Goal: Task Accomplishment & Management: Manage account settings

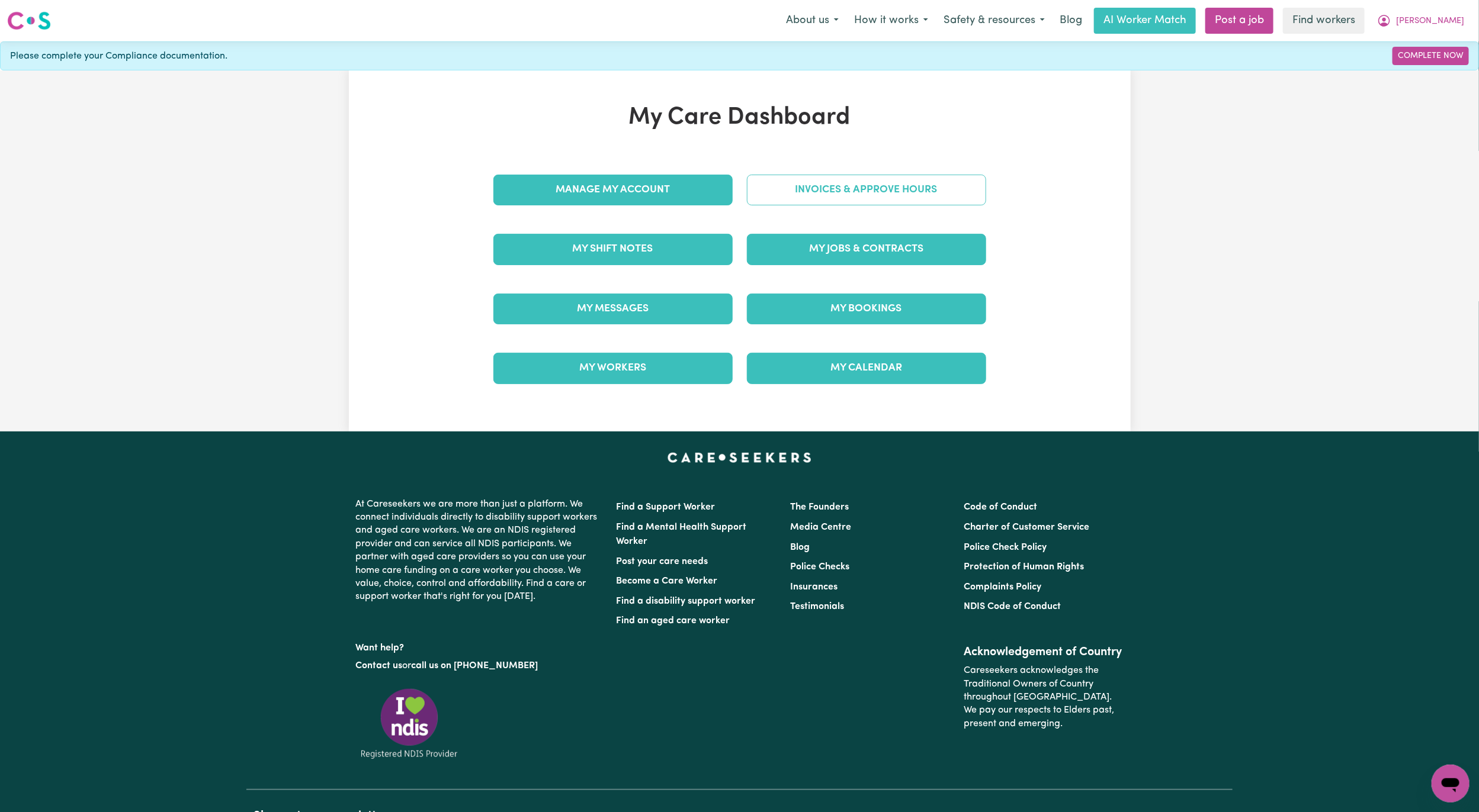
click at [767, 197] on link "Invoices & Approve Hours" at bounding box center [866, 190] width 239 height 31
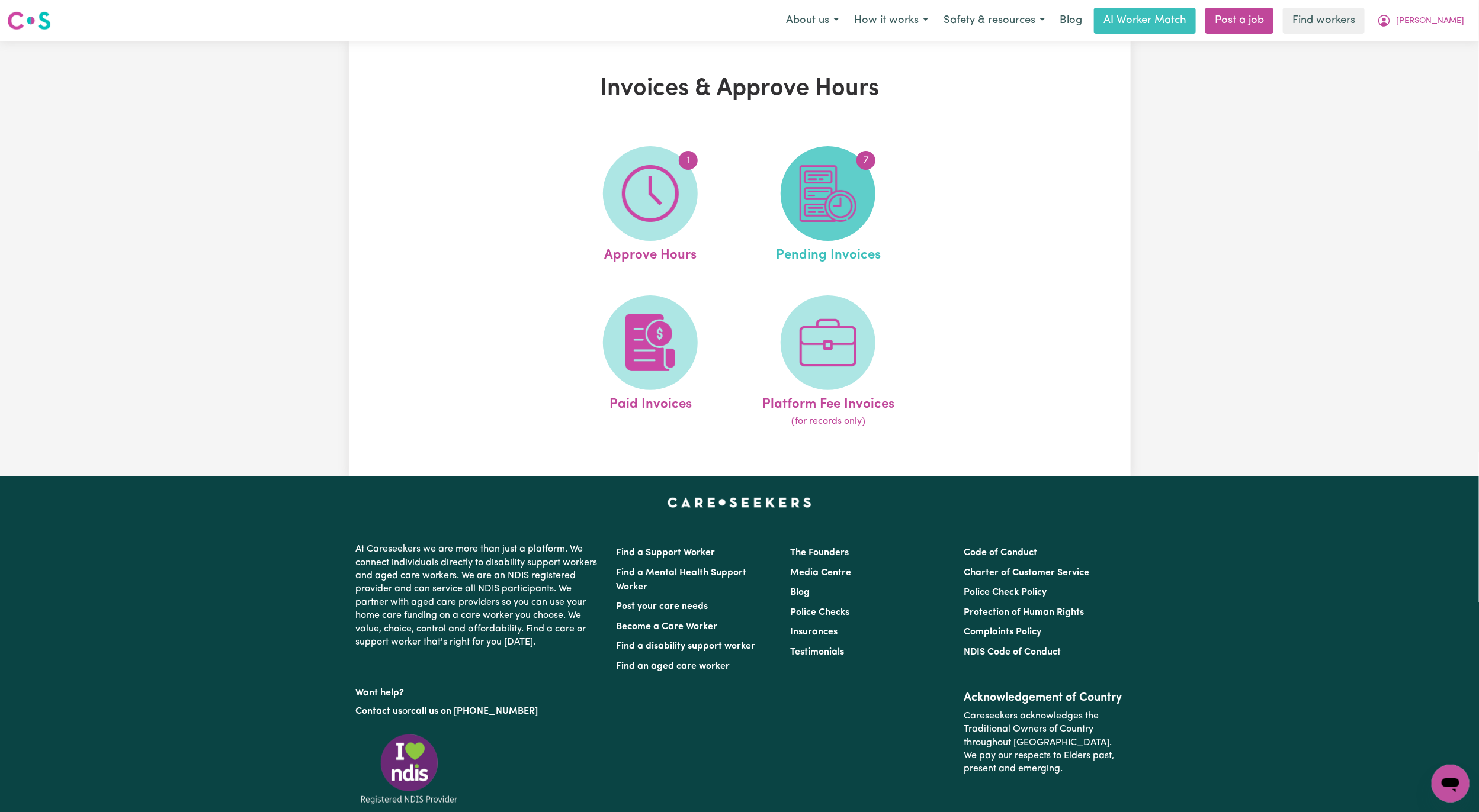
click at [782, 197] on span "7" at bounding box center [827, 193] width 95 height 95
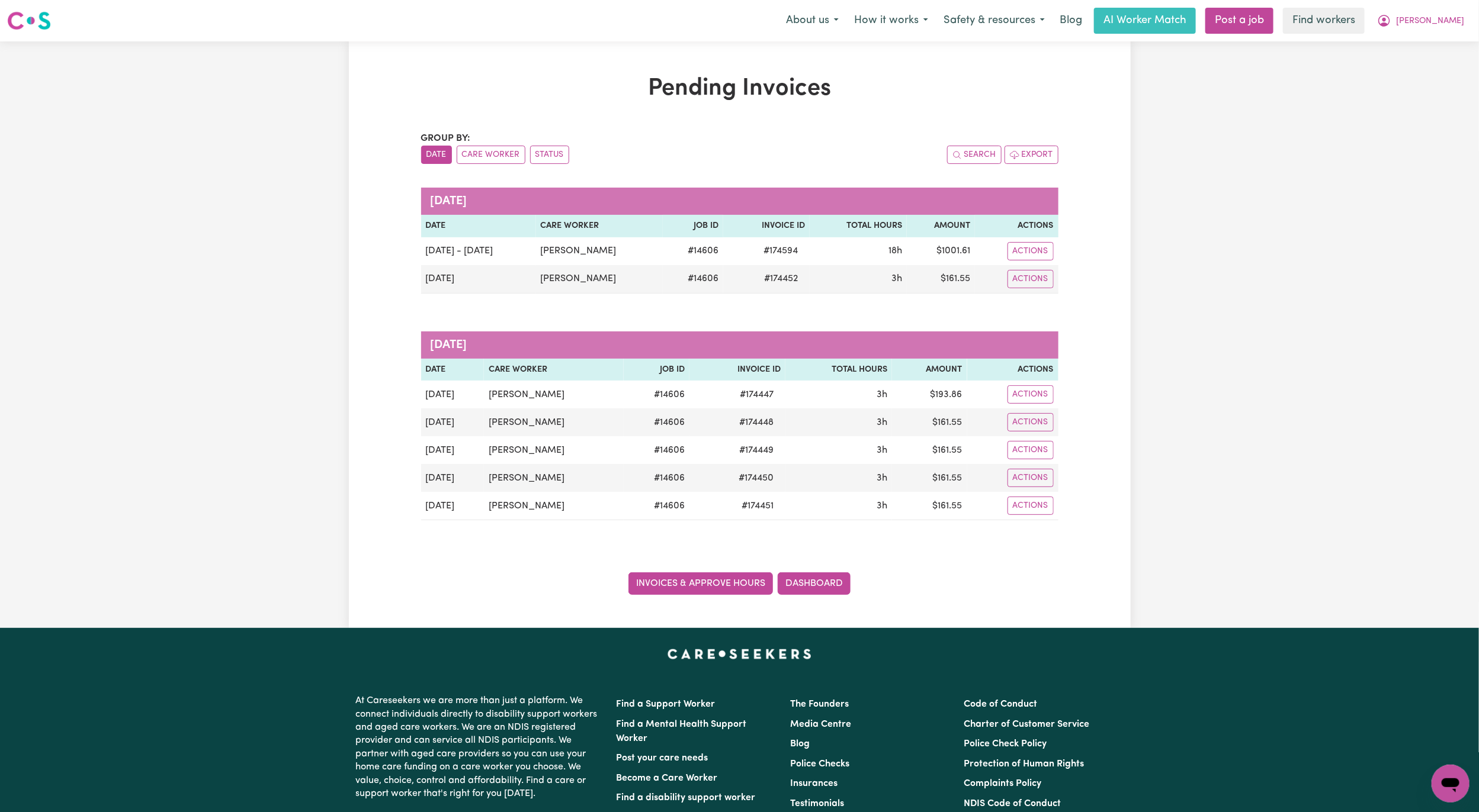
click at [716, 595] on link "Invoices & Approve Hours" at bounding box center [700, 584] width 144 height 23
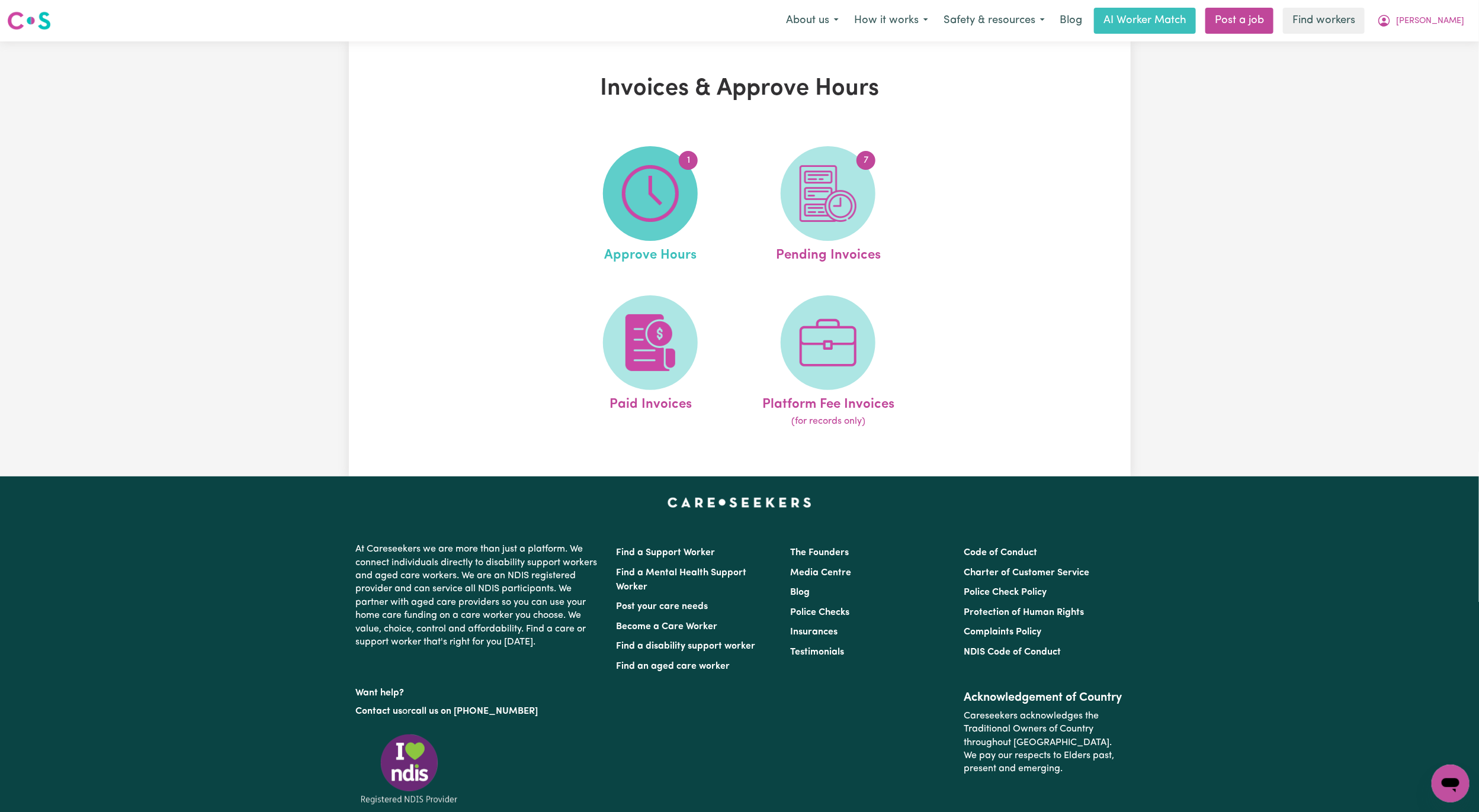
click at [648, 197] on img at bounding box center [650, 193] width 57 height 57
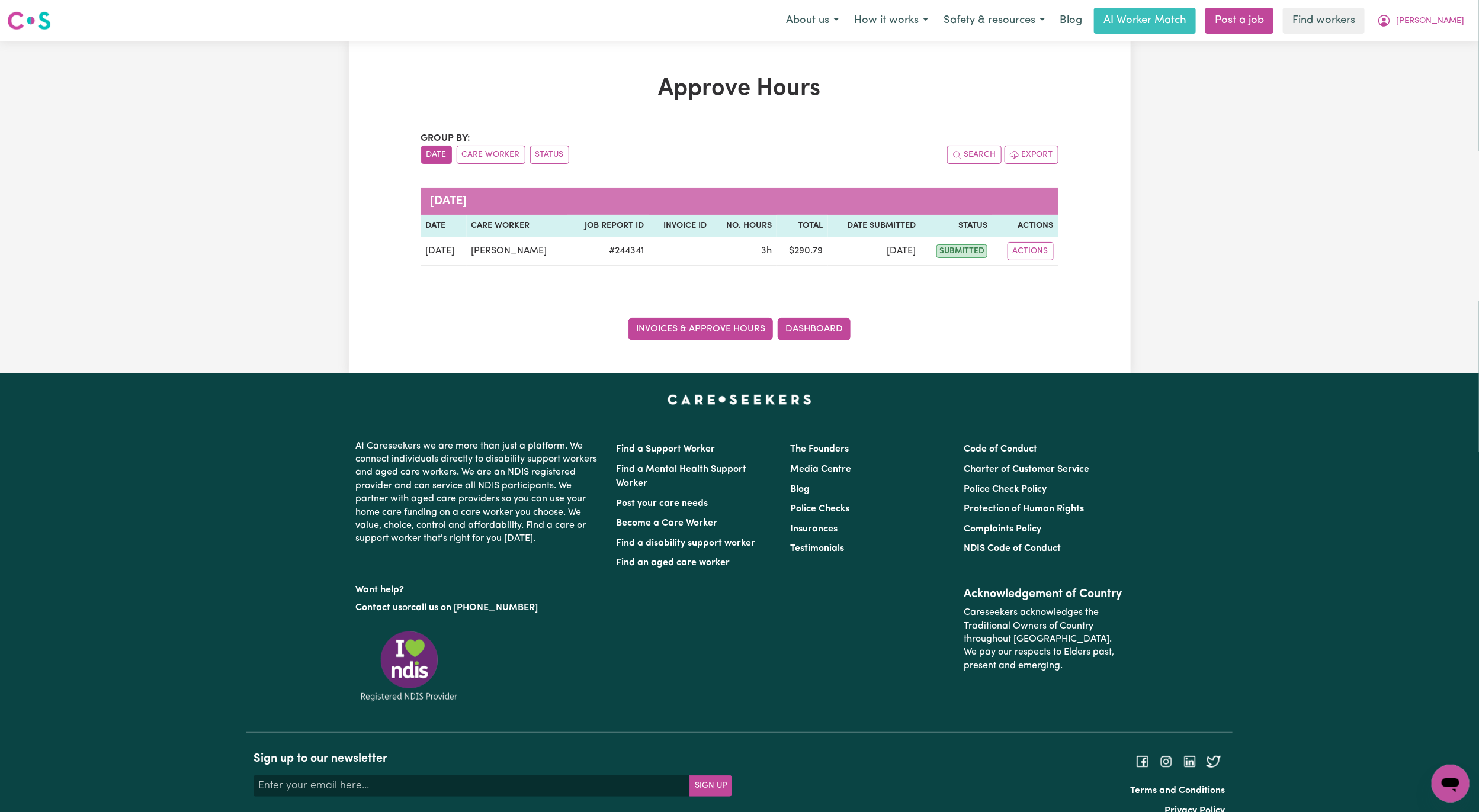
click at [715, 338] on link "Invoices & Approve Hours" at bounding box center [700, 330] width 144 height 23
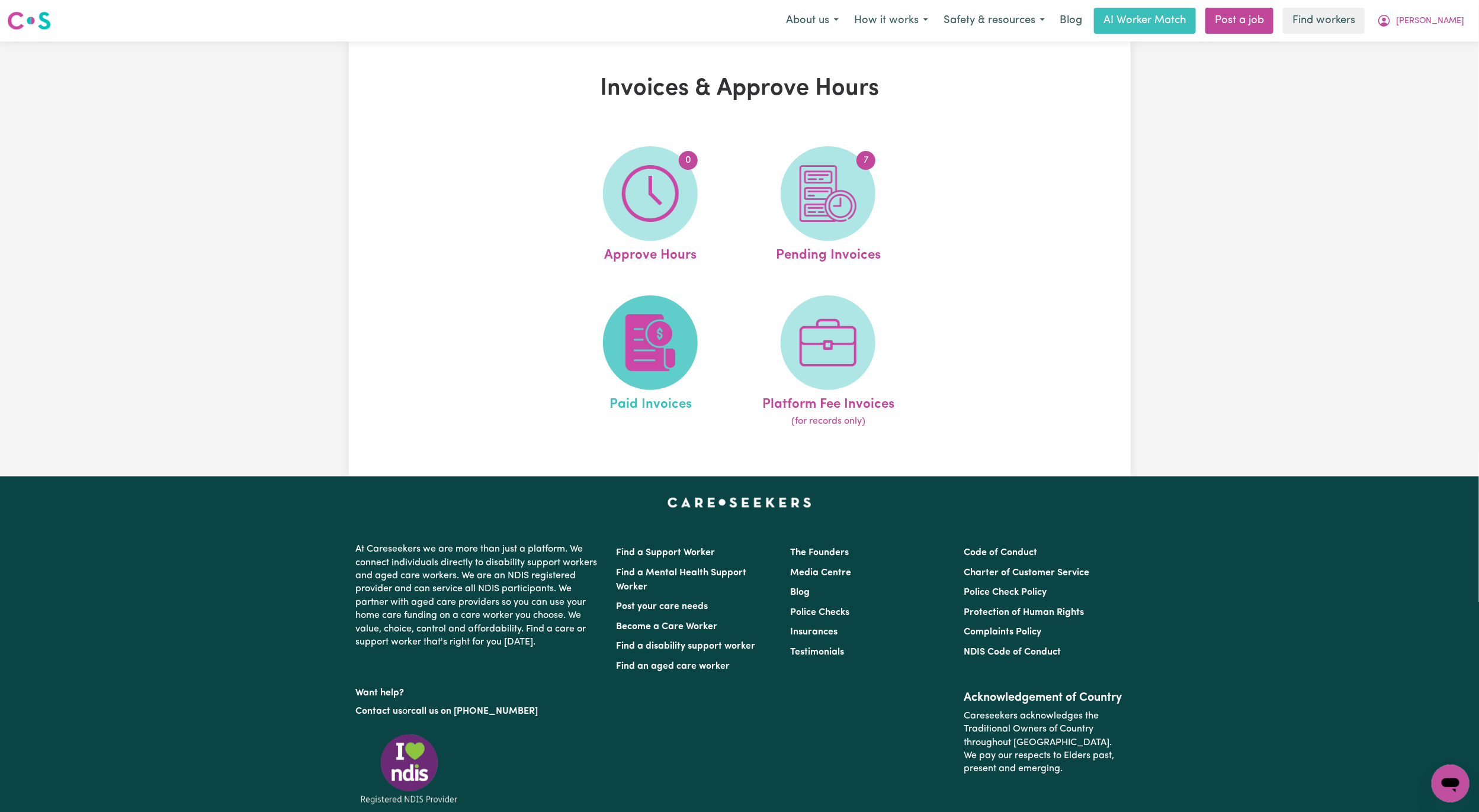
click at [669, 315] on img at bounding box center [650, 343] width 57 height 57
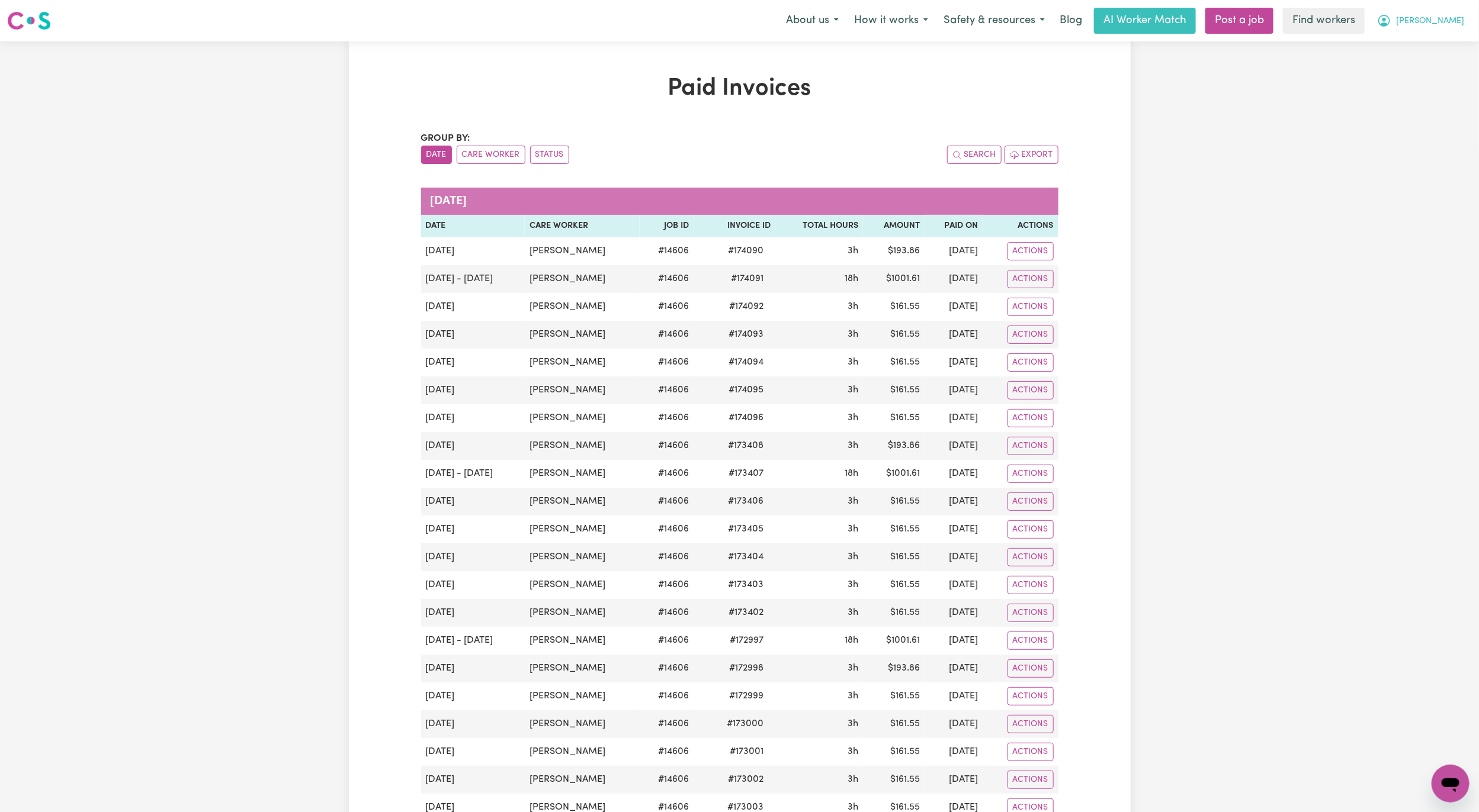
click at [1464, 25] on button "Angela" at bounding box center [1420, 21] width 103 height 25
click at [1439, 38] on link "My Dashboard" at bounding box center [1424, 46] width 94 height 23
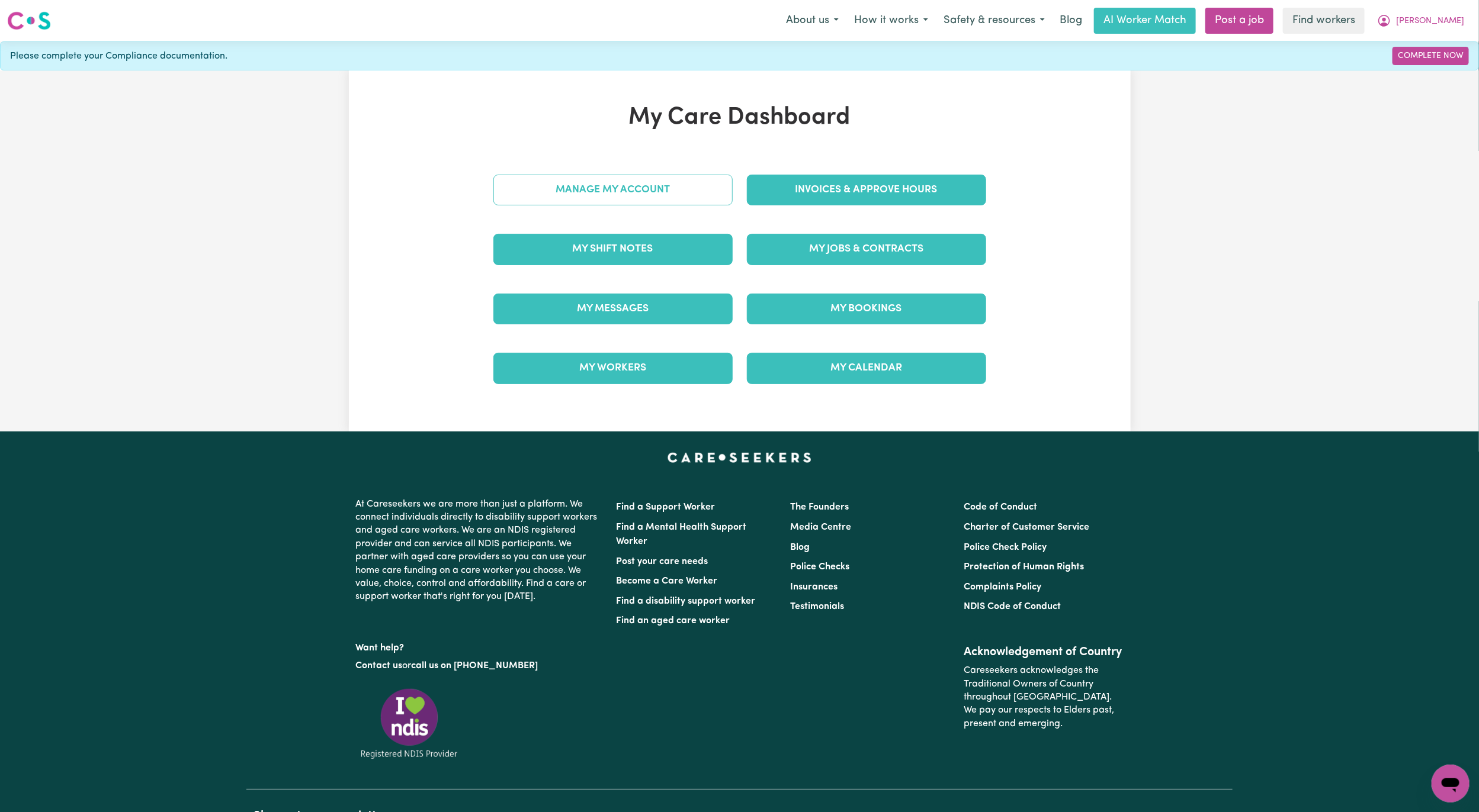
click at [672, 176] on link "Manage My Account" at bounding box center [612, 190] width 239 height 31
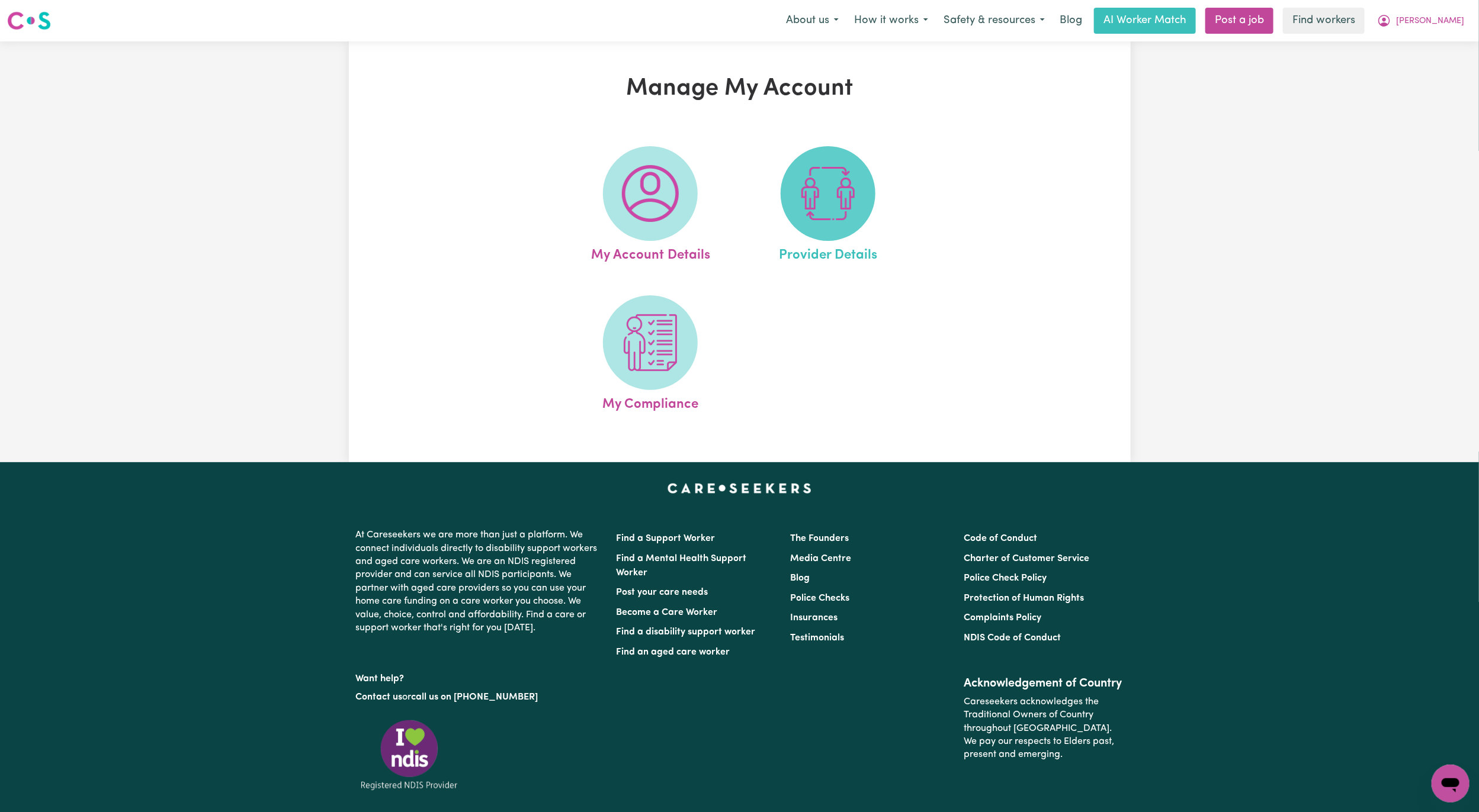
click at [832, 186] on img at bounding box center [828, 193] width 57 height 57
select select "AGED_HOME_CARE"
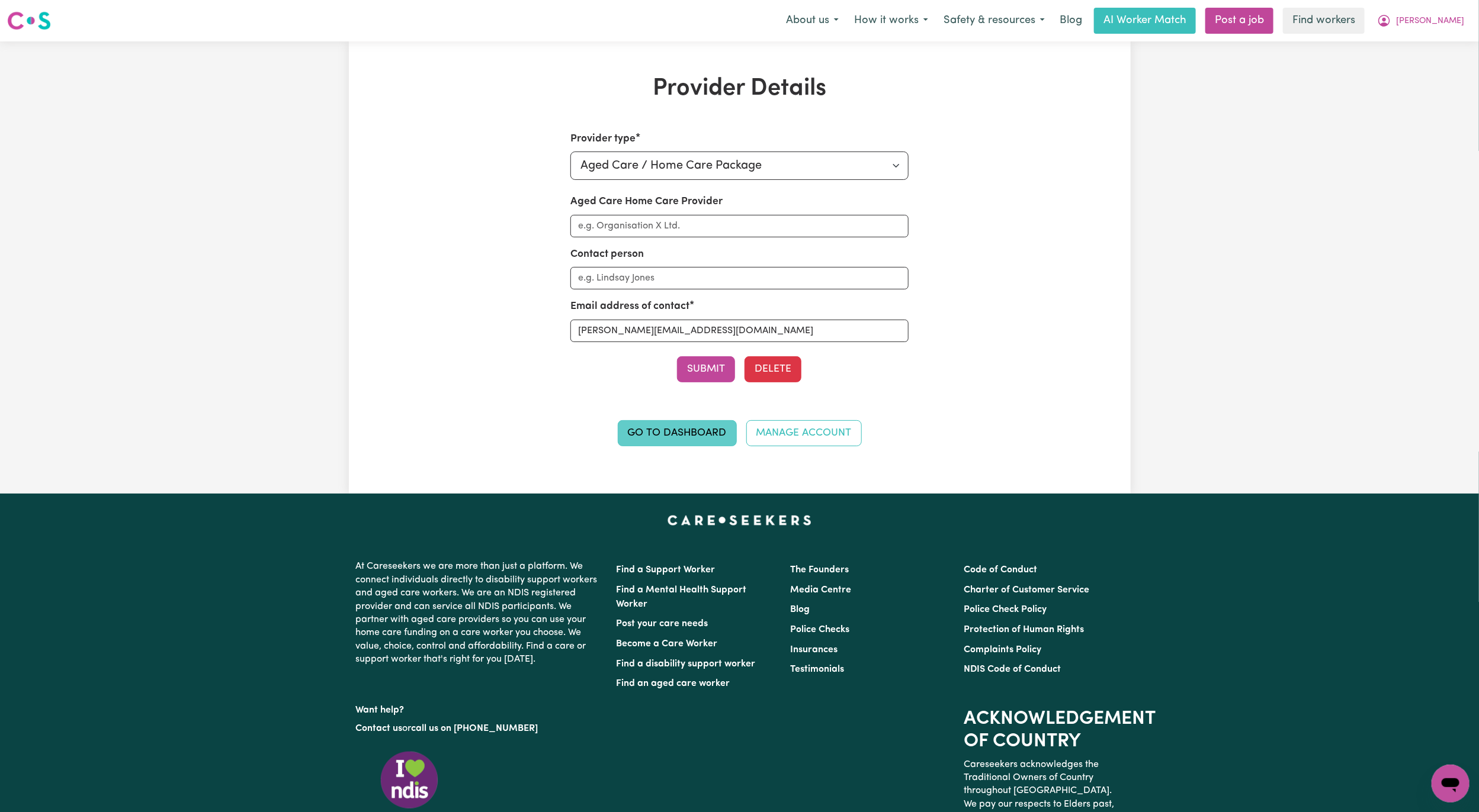
click at [695, 436] on link "Go to Dashboard" at bounding box center [677, 433] width 119 height 26
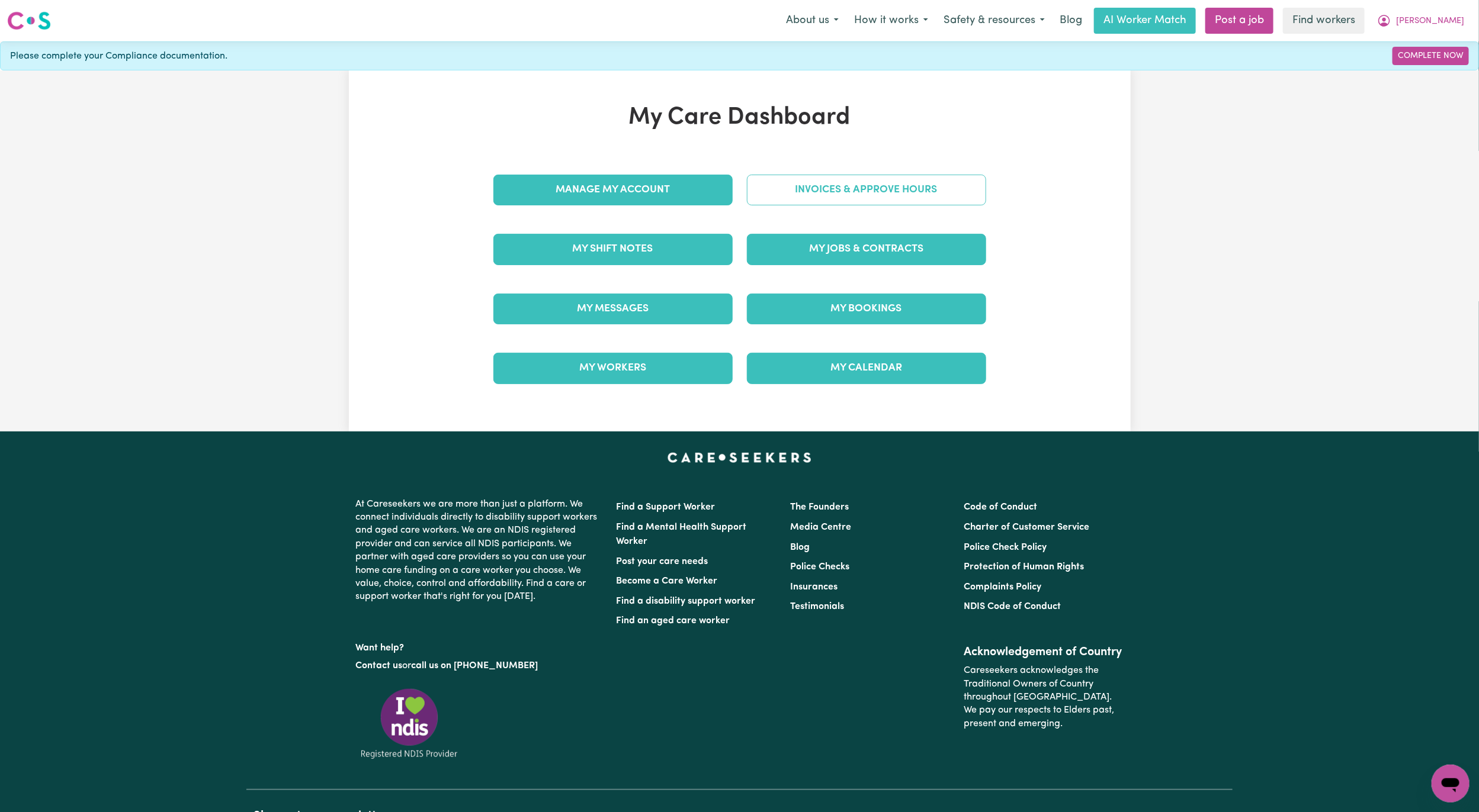
click at [812, 201] on link "Invoices & Approve Hours" at bounding box center [866, 190] width 239 height 31
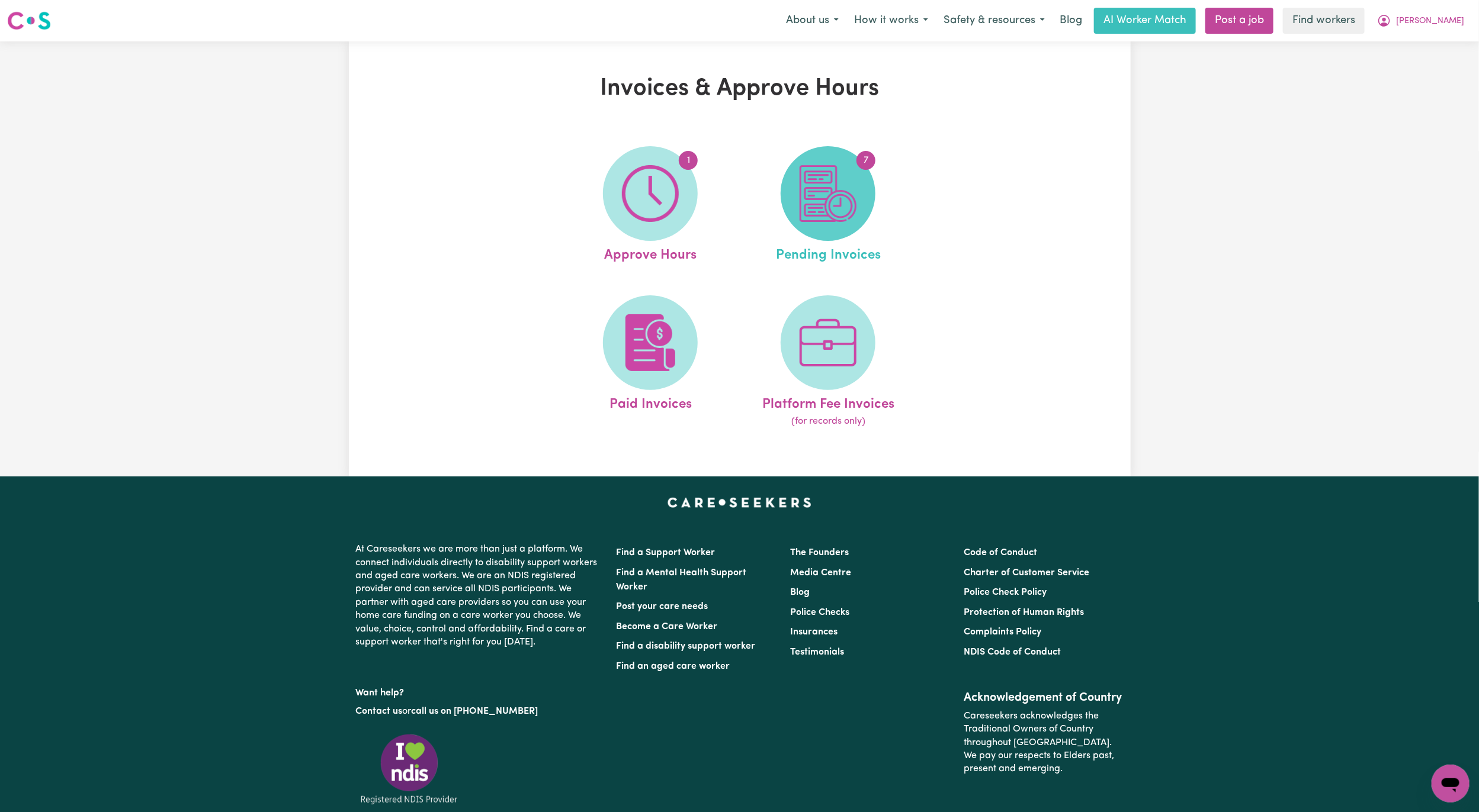
click at [821, 207] on img at bounding box center [828, 193] width 57 height 57
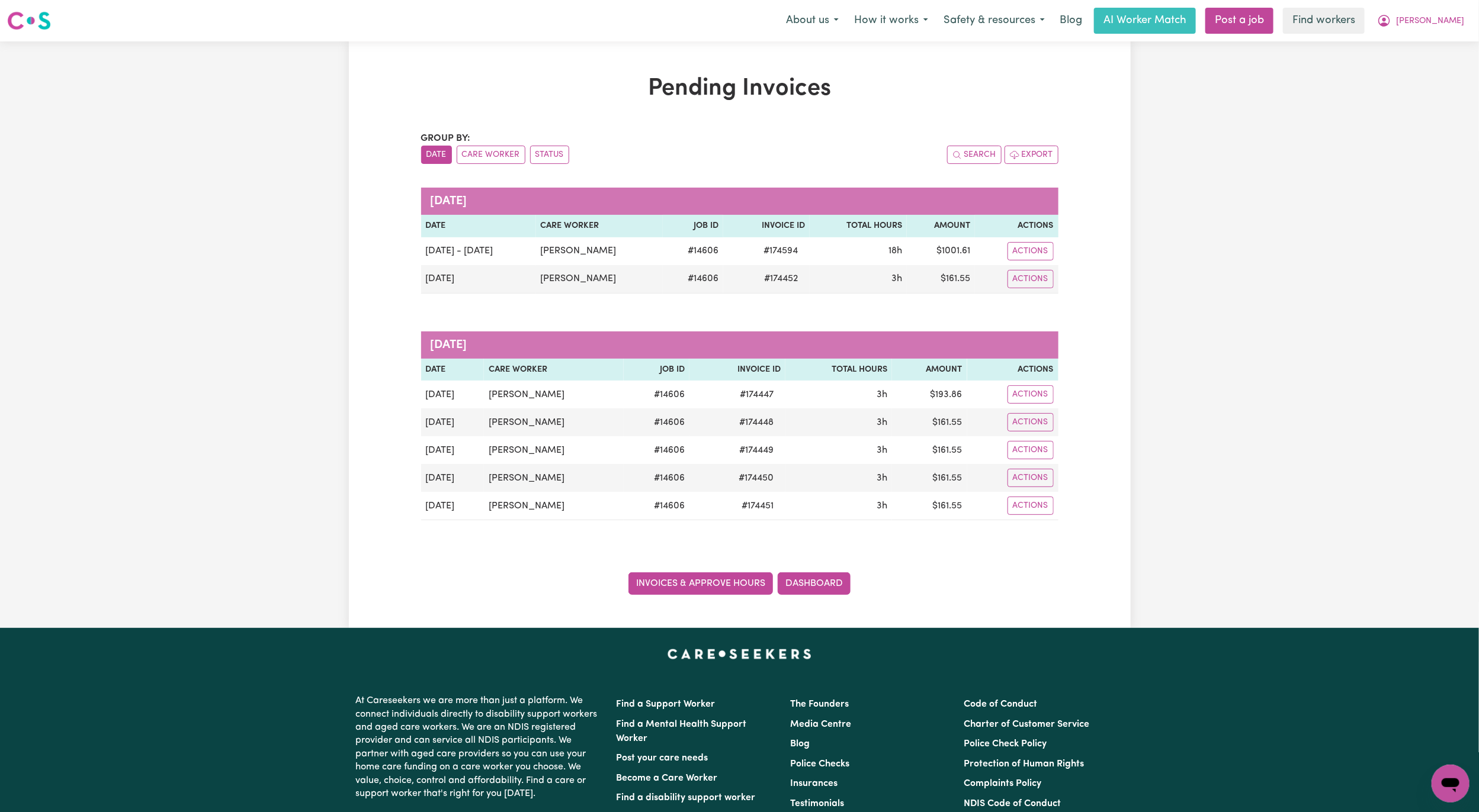
click at [675, 589] on link "Invoices & Approve Hours" at bounding box center [700, 584] width 144 height 23
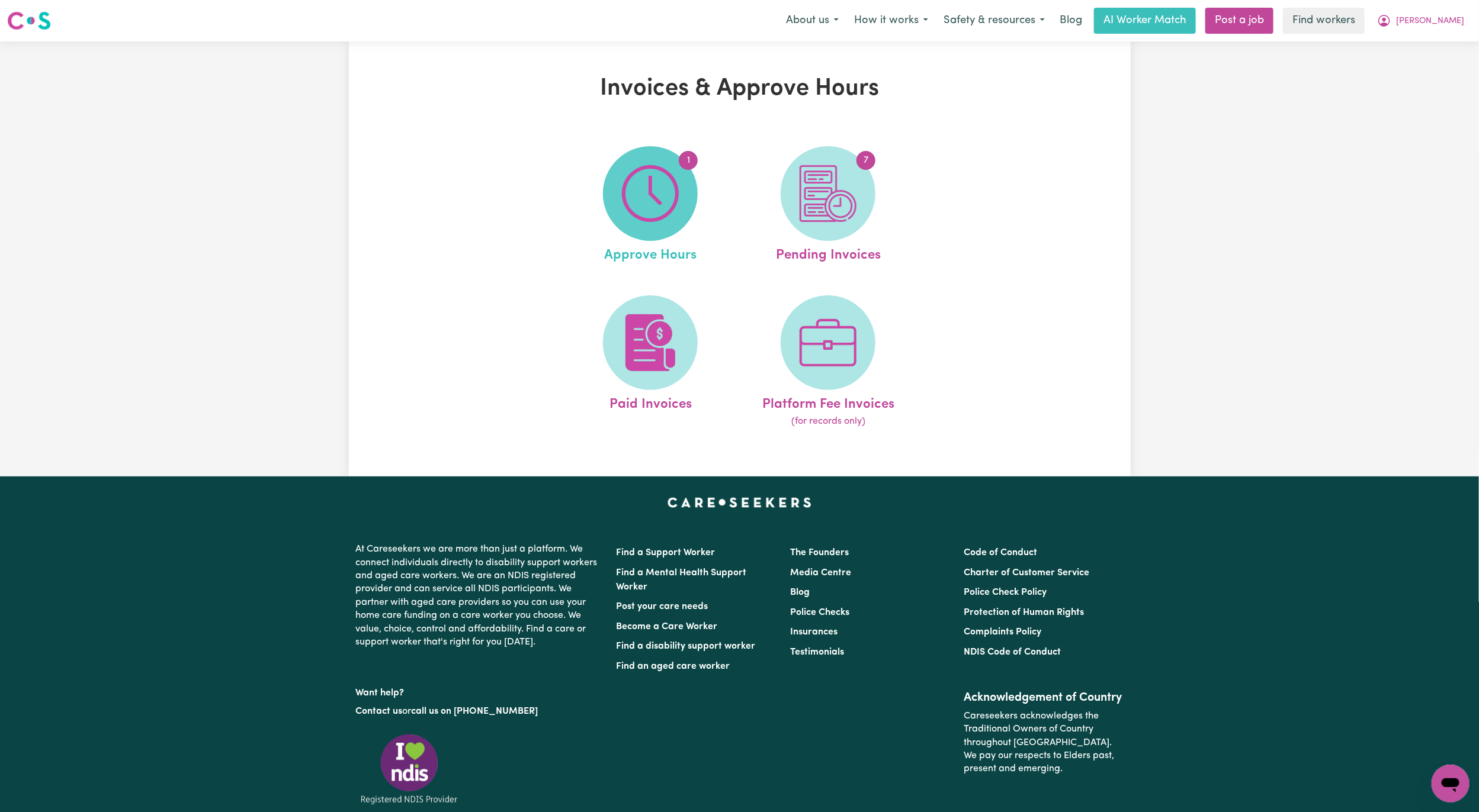
click at [662, 230] on span "1" at bounding box center [650, 193] width 95 height 95
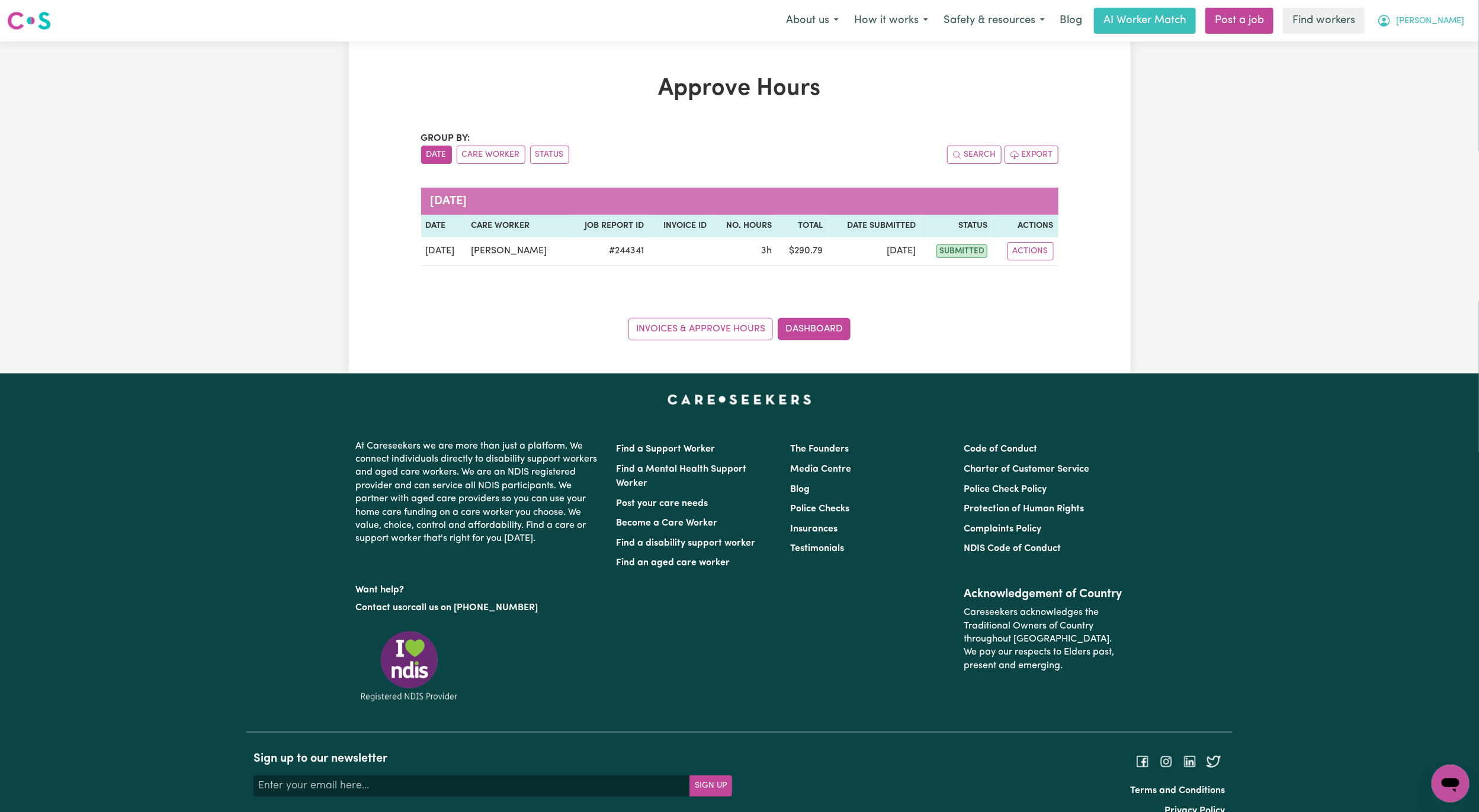
click at [1445, 26] on span "Angela" at bounding box center [1429, 21] width 68 height 13
click at [1438, 38] on link "My Dashboard" at bounding box center [1424, 46] width 94 height 23
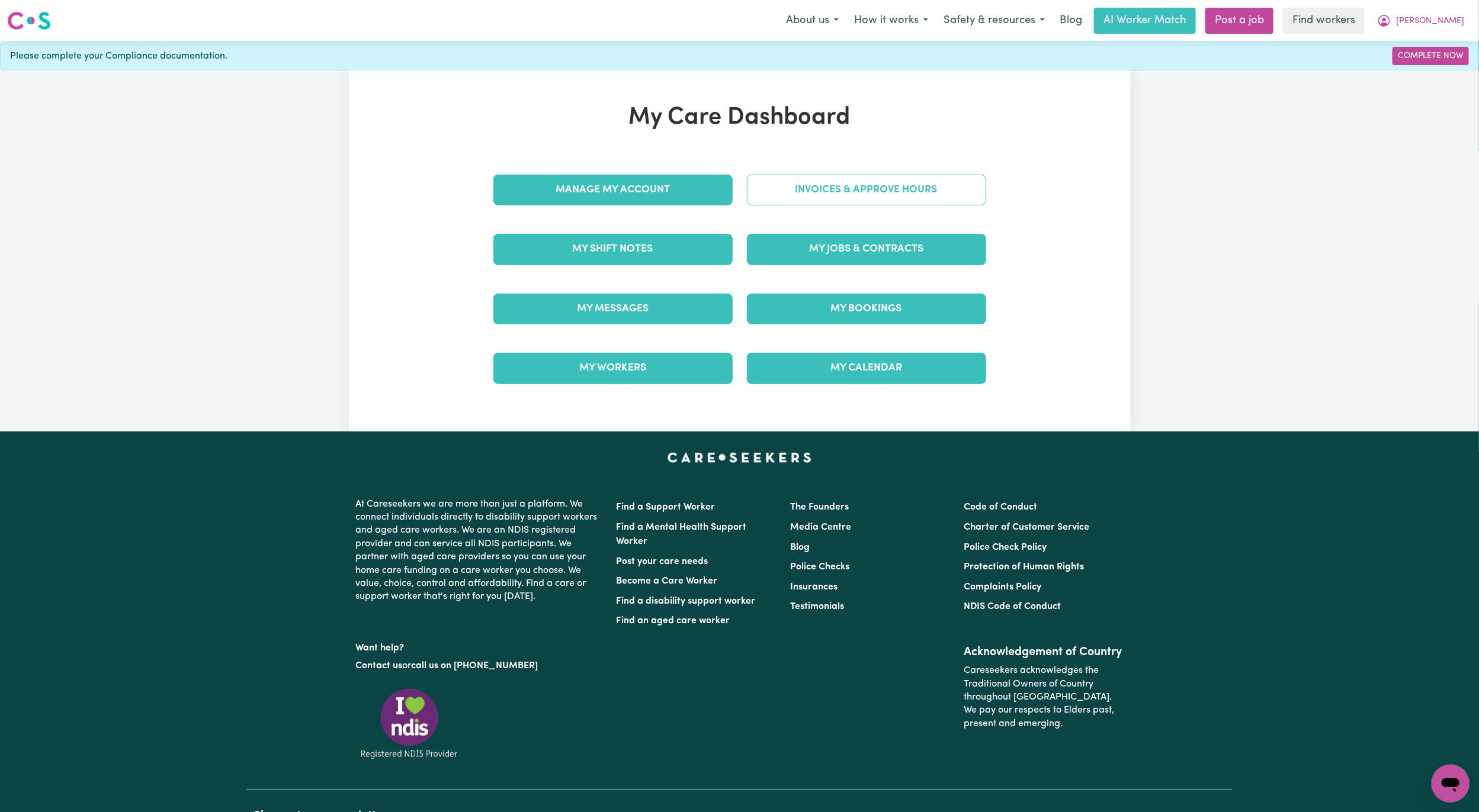
click at [801, 186] on link "Invoices & Approve Hours" at bounding box center [866, 190] width 239 height 31
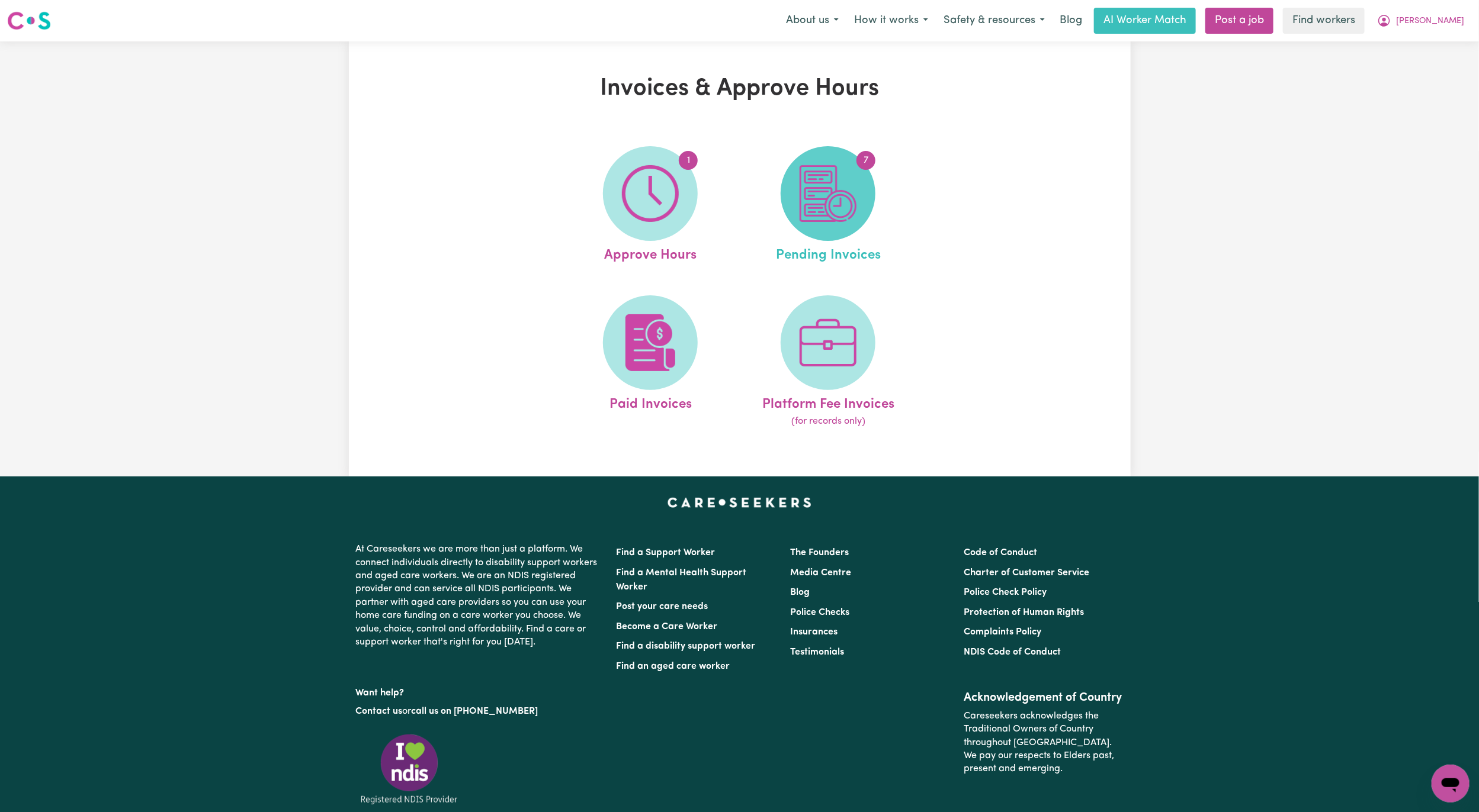
click at [832, 181] on img at bounding box center [828, 193] width 57 height 57
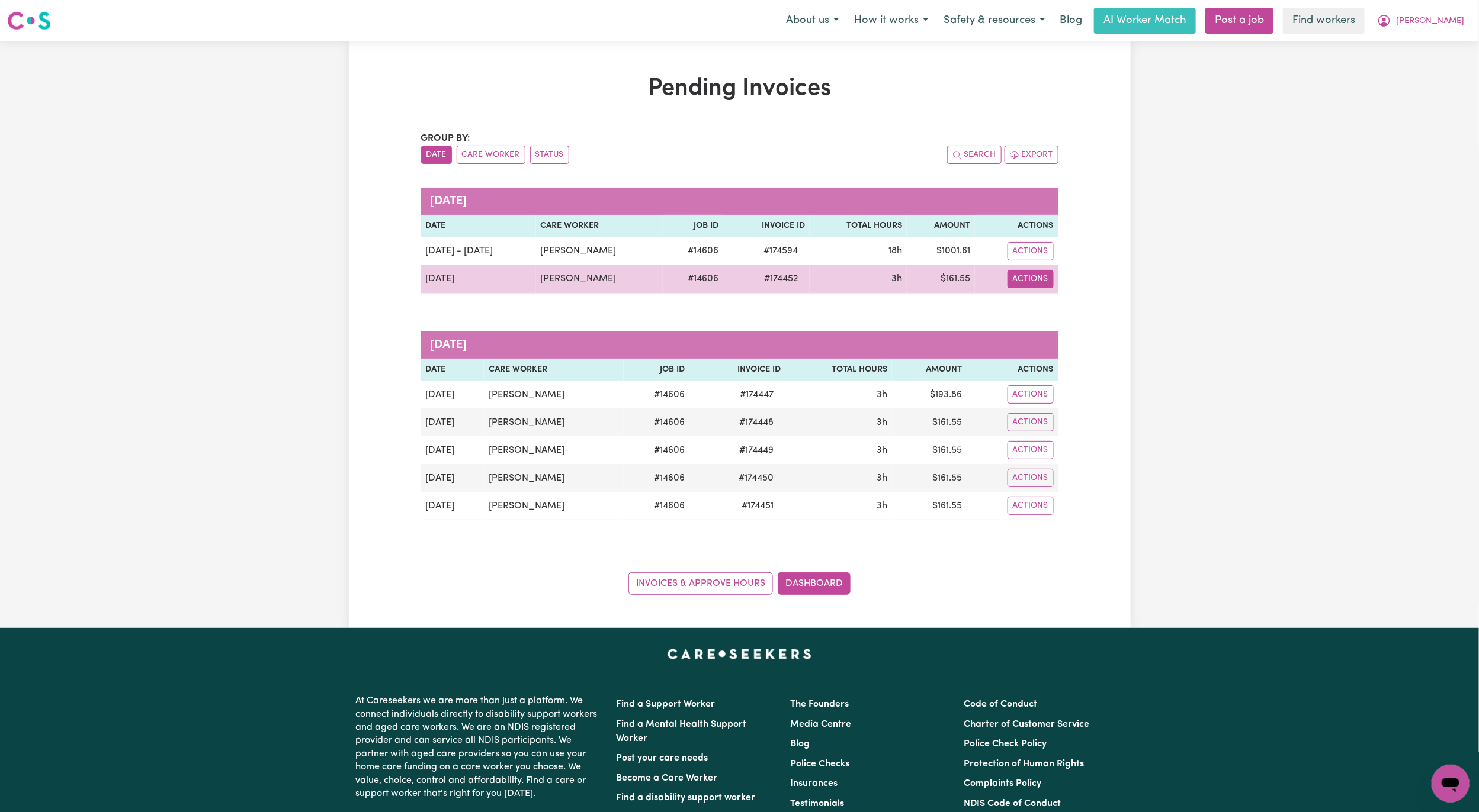
click at [1024, 280] on button "Actions" at bounding box center [1030, 279] width 46 height 19
click at [1045, 308] on link "Download Invoice" at bounding box center [1062, 307] width 108 height 24
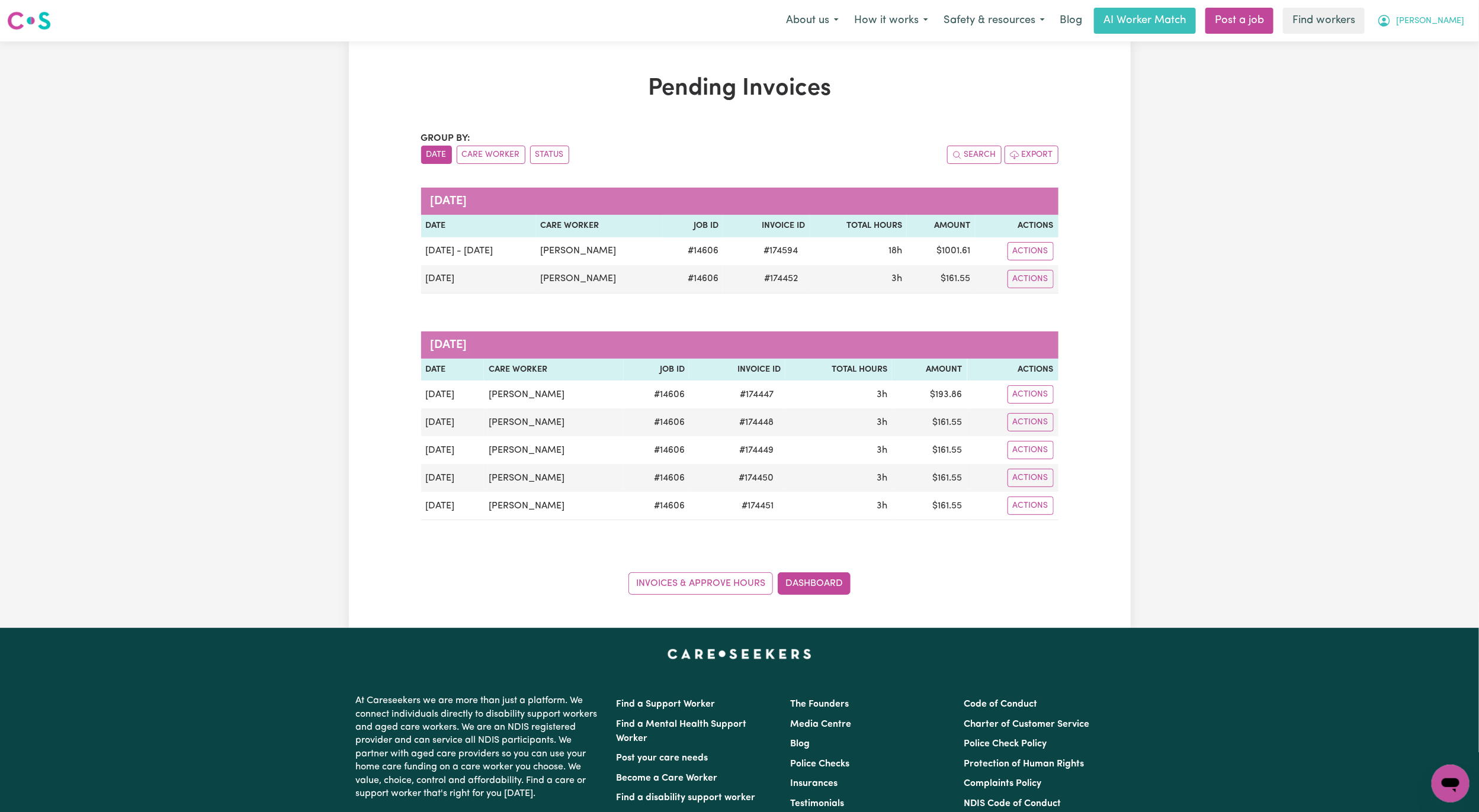
click at [1455, 9] on button "Angela" at bounding box center [1420, 21] width 103 height 25
click at [1427, 69] on link "Logout" at bounding box center [1424, 68] width 94 height 23
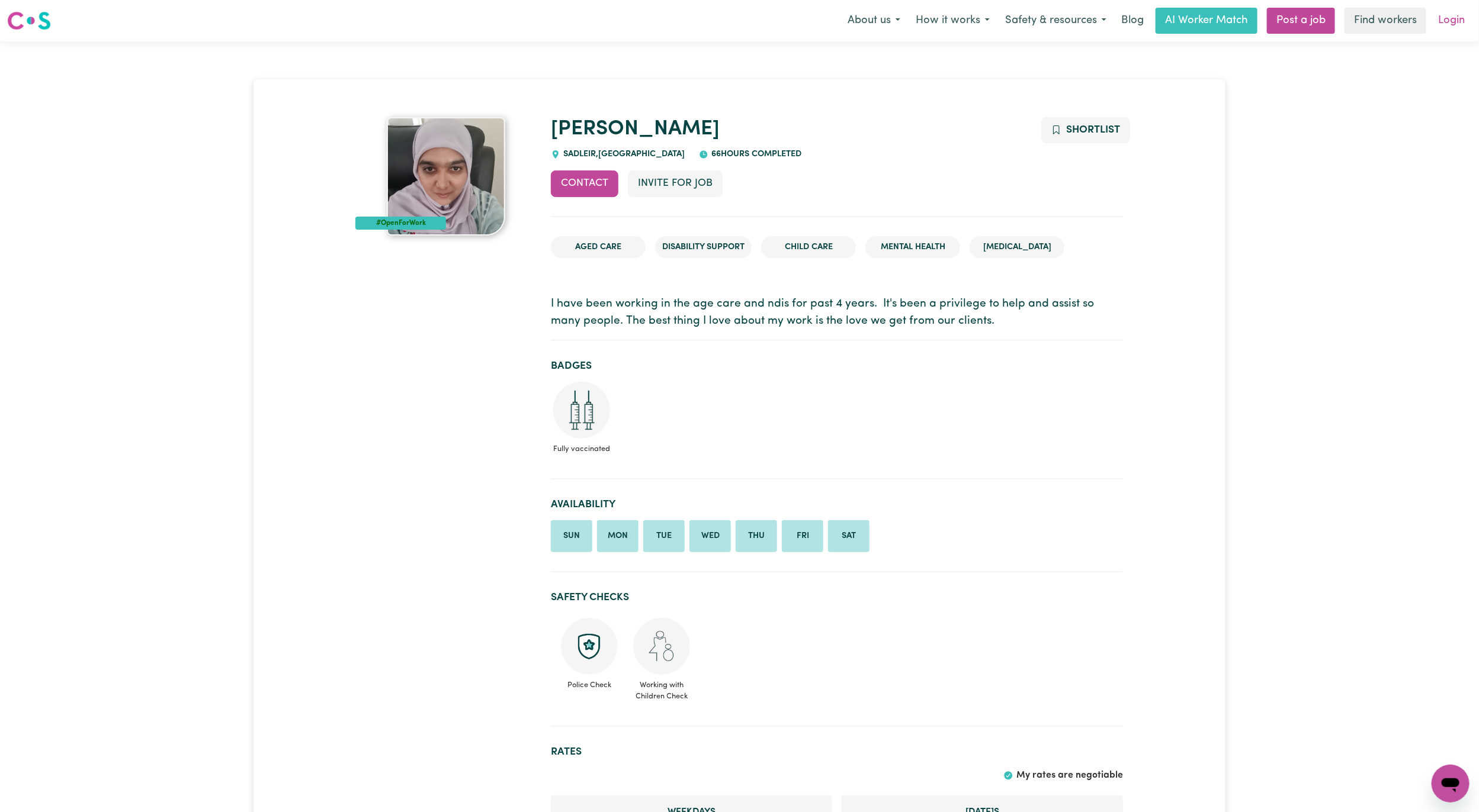
click at [1459, 21] on link "Login" at bounding box center [1450, 21] width 41 height 26
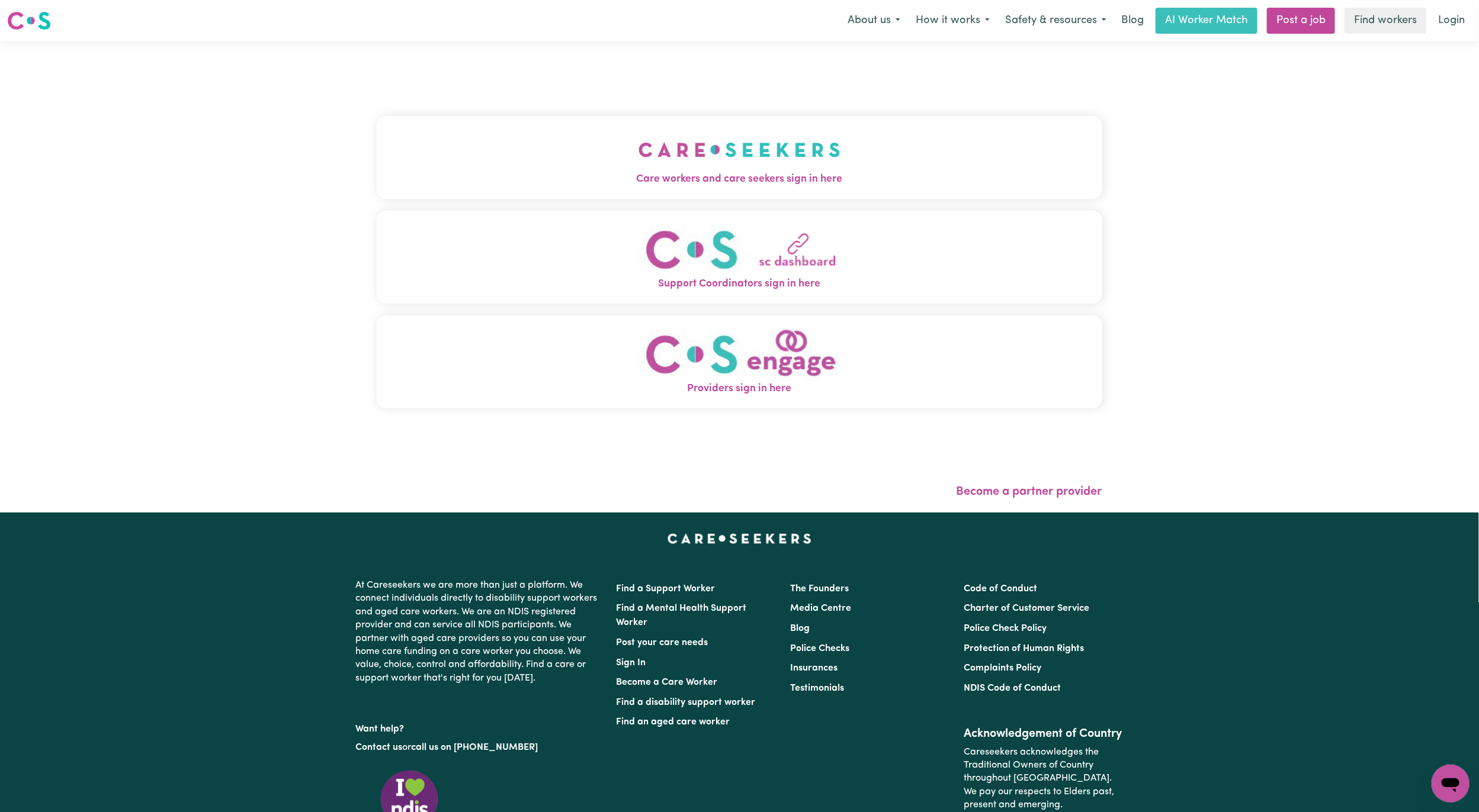
drag, startPoint x: 800, startPoint y: 196, endPoint x: 730, endPoint y: 137, distance: 91.5
click at [730, 137] on button "Care workers and care seekers sign in here" at bounding box center [740, 158] width 725 height 83
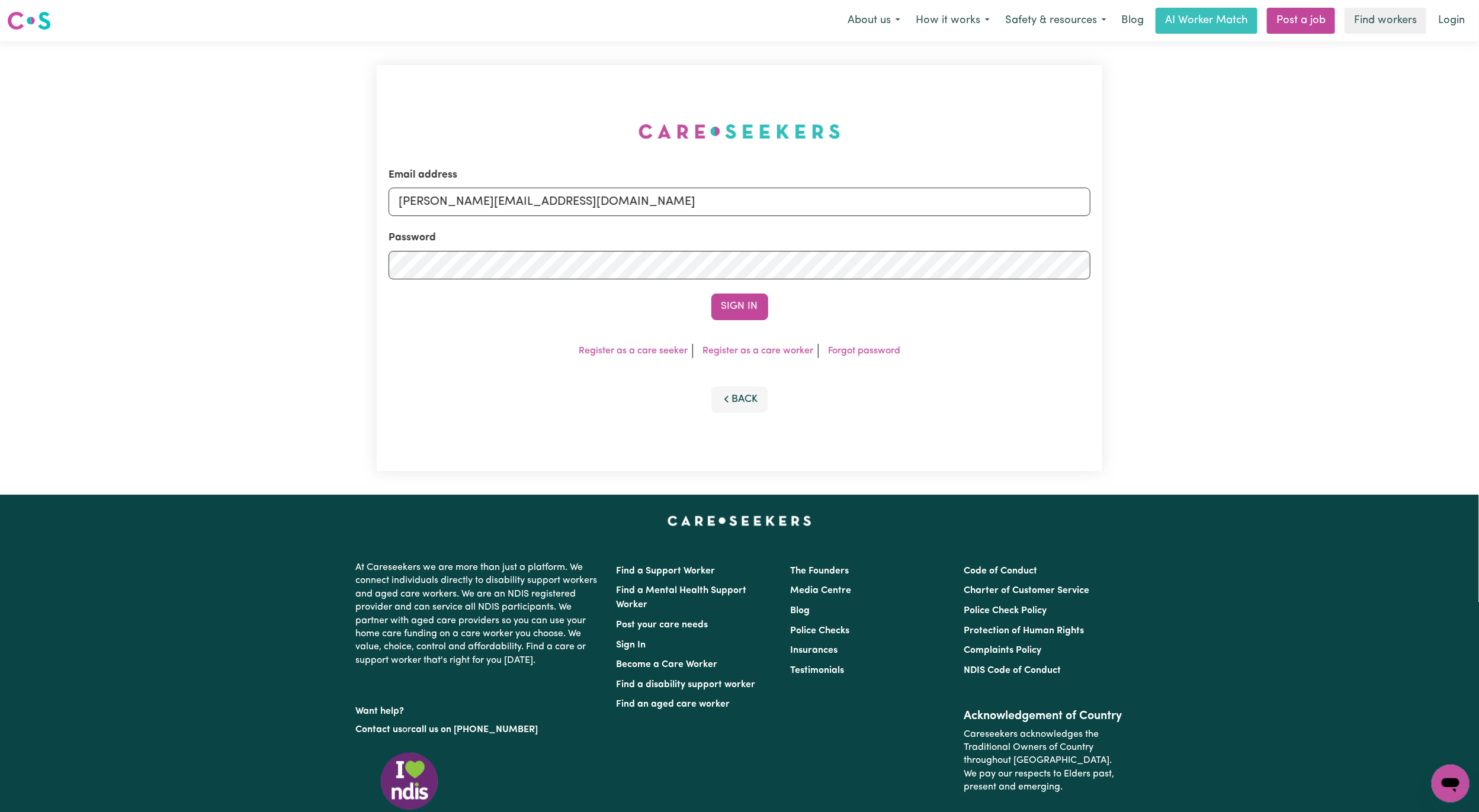
click at [730, 137] on div "Email address [PERSON_NAME][EMAIL_ADDRESS][DOMAIN_NAME] Password Sign In Regist…" at bounding box center [740, 268] width 740 height 453
click at [485, 192] on input "[PERSON_NAME][EMAIL_ADDRESS][DOMAIN_NAME]" at bounding box center [739, 202] width 702 height 29
drag, startPoint x: 462, startPoint y: 208, endPoint x: 803, endPoint y: 288, distance: 350.3
click at [803, 288] on form "Email address [EMAIL_ADDRESS][PERSON_NAME][DOMAIN_NAME] Password Sign In" at bounding box center [739, 244] width 702 height 153
drag, startPoint x: 455, startPoint y: 201, endPoint x: 473, endPoint y: 201, distance: 18.0
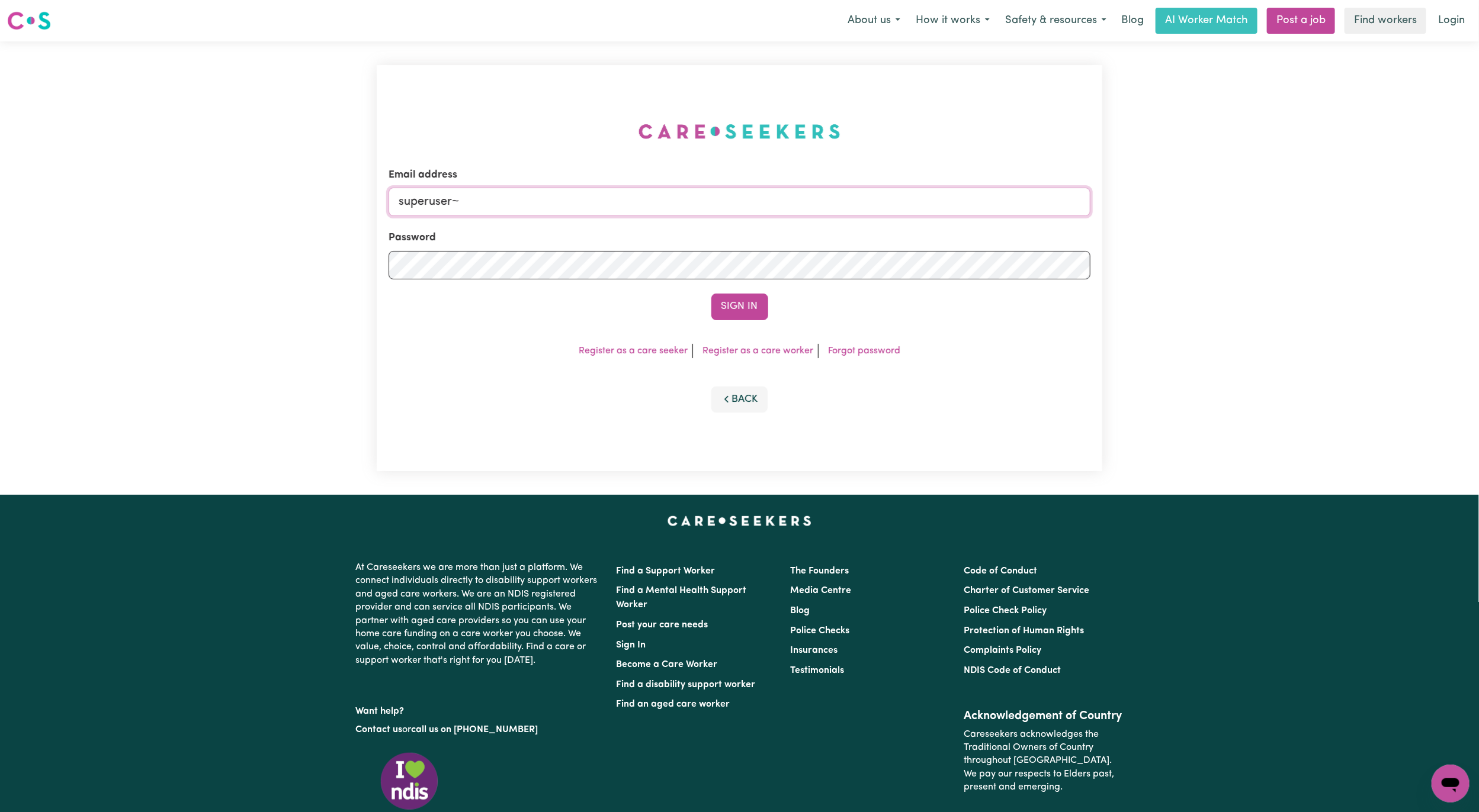
paste input "[EMAIL_ADDRESS][PERSON_NAME][DOMAIN_NAME]"
type input "superuser~[EMAIL_ADDRESS][PERSON_NAME][DOMAIN_NAME]"
click at [731, 302] on button "Sign In" at bounding box center [740, 306] width 57 height 26
